Goal: Information Seeking & Learning: Learn about a topic

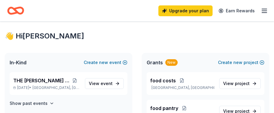
click at [153, 63] on span "Grants" at bounding box center [155, 62] width 16 height 7
click at [166, 64] on div "New" at bounding box center [172, 62] width 12 height 7
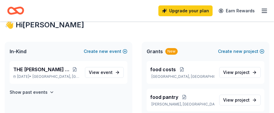
scroll to position [12, 0]
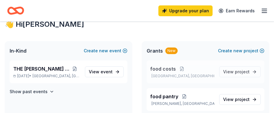
click at [168, 69] on span "food costs" at bounding box center [163, 68] width 26 height 7
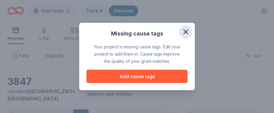
click at [186, 33] on icon "button" at bounding box center [186, 32] width 4 height 4
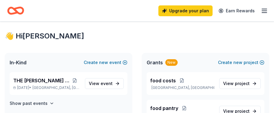
scroll to position [12, 0]
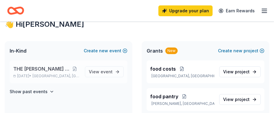
click at [39, 74] on p "[DATE] • [GEOGRAPHIC_DATA], [GEOGRAPHIC_DATA]" at bounding box center [46, 76] width 67 height 5
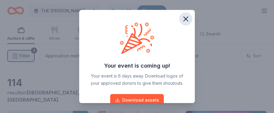
click at [187, 20] on icon "button" at bounding box center [186, 19] width 4 height 4
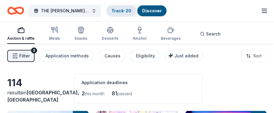
click at [122, 10] on link "Track · 20" at bounding box center [122, 10] width 20 height 5
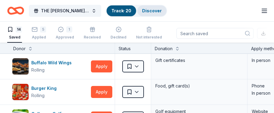
click at [139, 6] on div "Discover" at bounding box center [151, 10] width 29 height 11
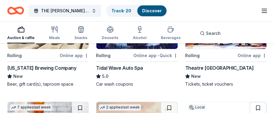
scroll to position [120, 0]
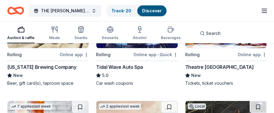
click at [252, 53] on div "Online app" at bounding box center [252, 55] width 29 height 8
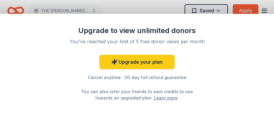
scroll to position [12, 0]
